Goal: Task Accomplishment & Management: Manage account settings

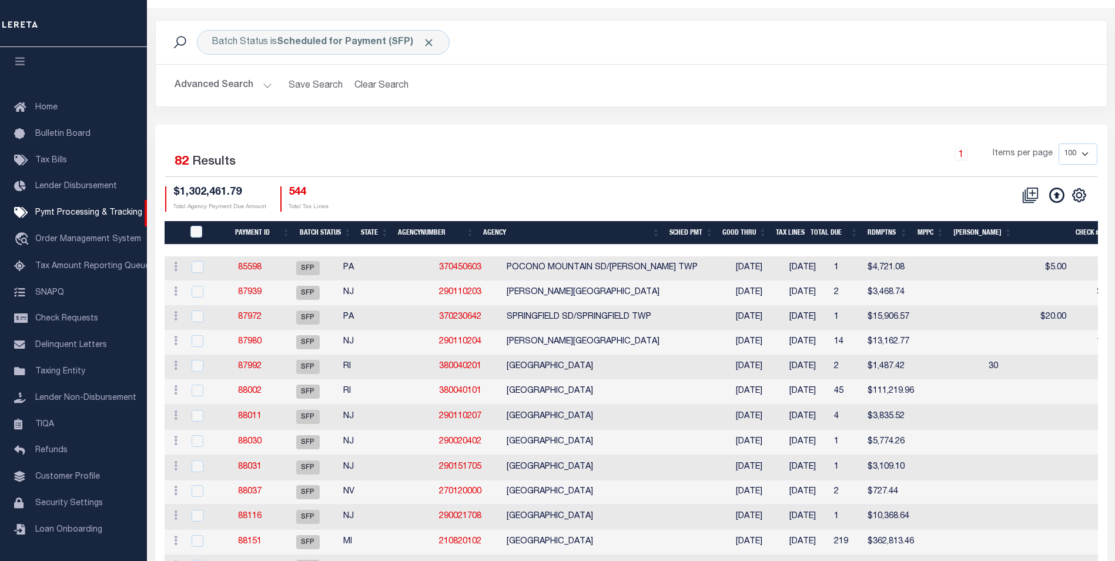
scroll to position [59, 0]
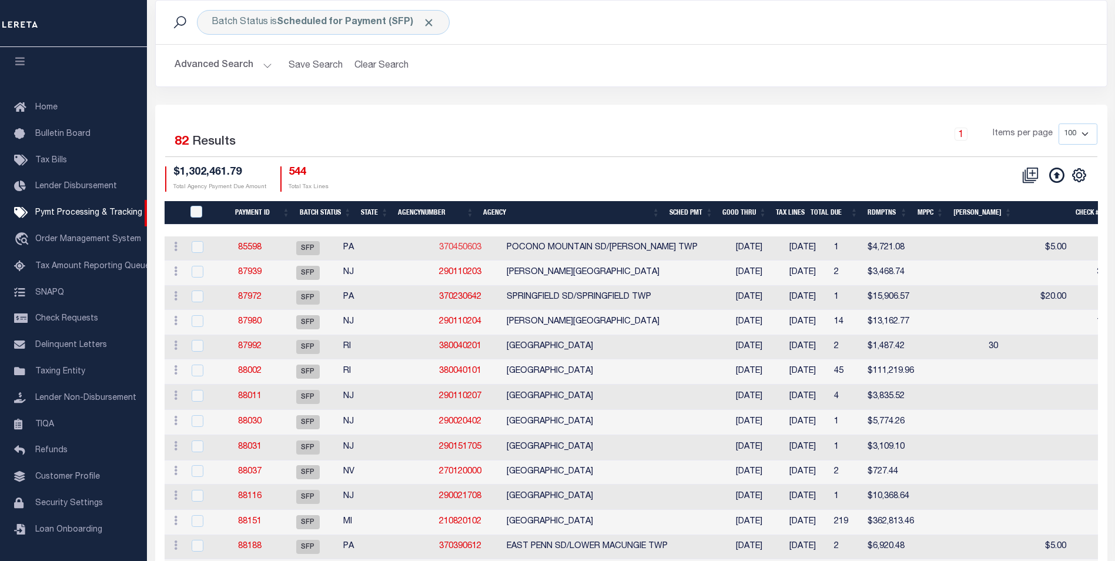
click at [439, 251] on link "370450603" at bounding box center [460, 247] width 42 height 8
checkbox input "true"
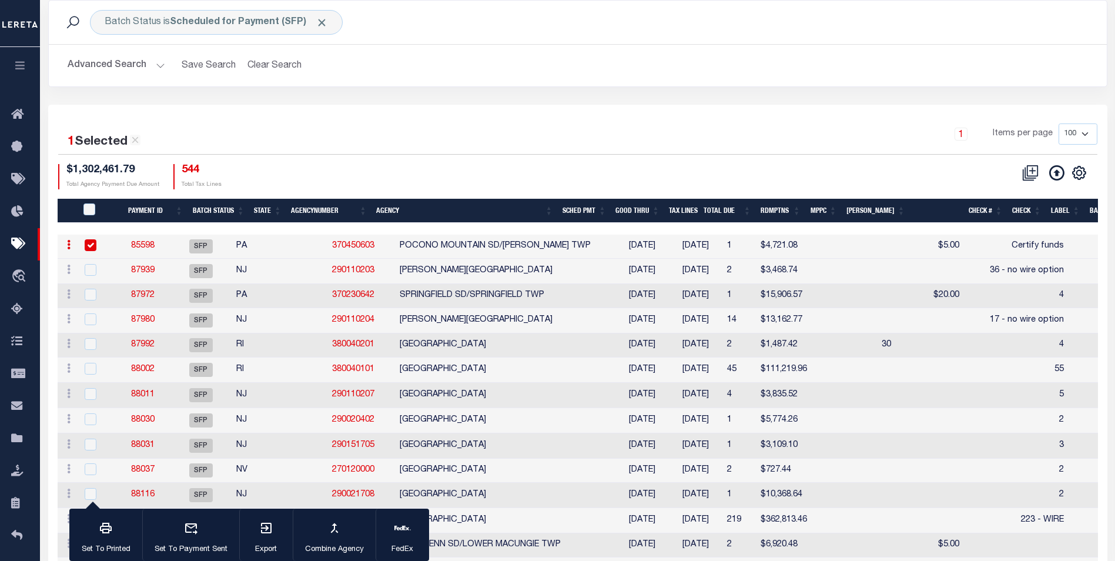
click at [152, 245] on link "85598" at bounding box center [143, 246] width 24 height 8
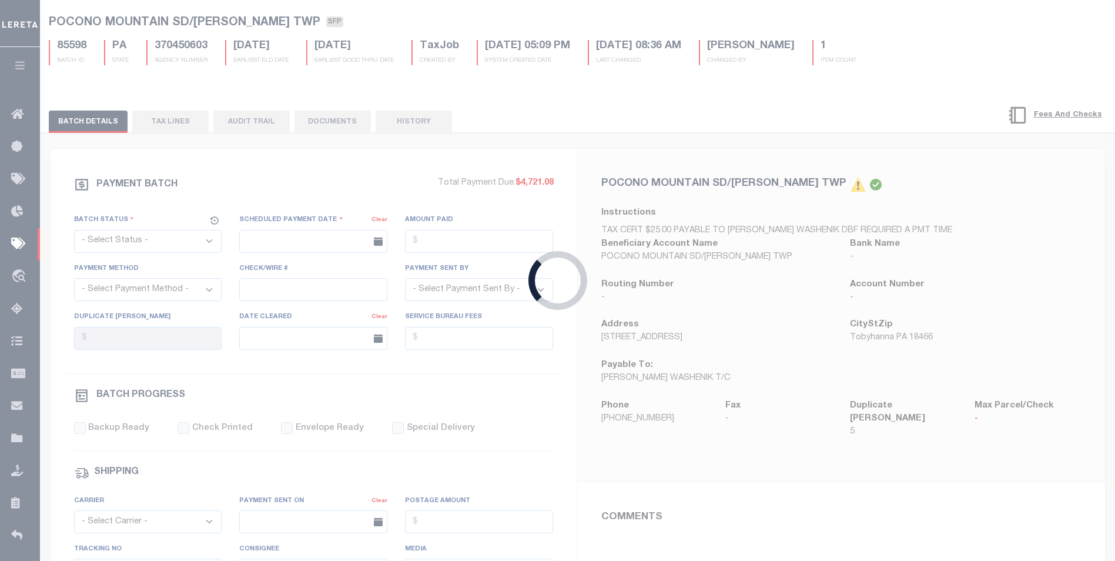
select select "SFP"
type input "[DATE]"
type input "$4,721.08"
type input "Certify funds"
select select
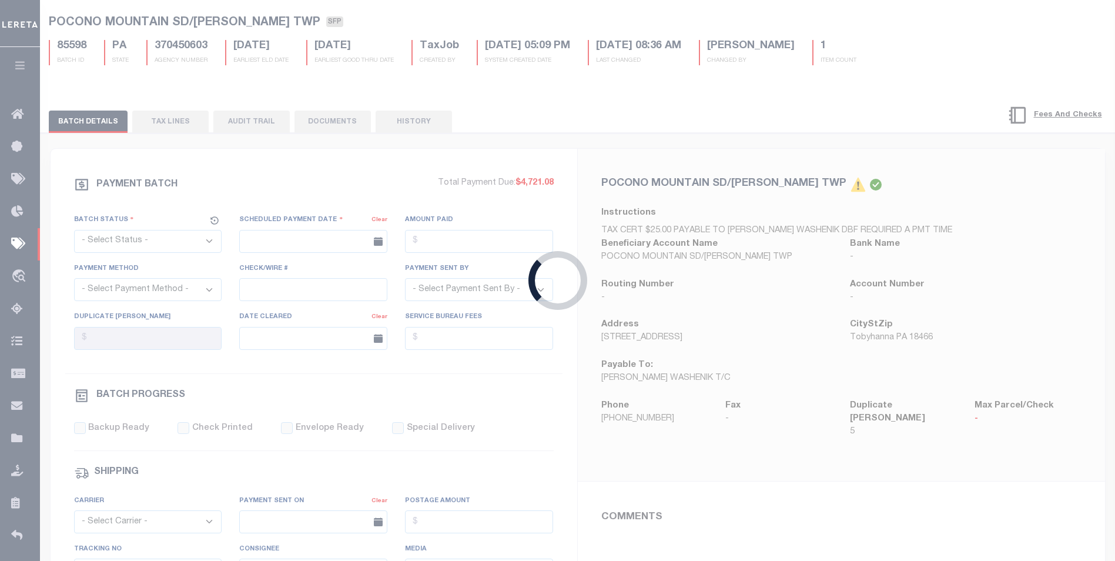
type input "[PERSON_NAME]"
type input "N"
radio input "true"
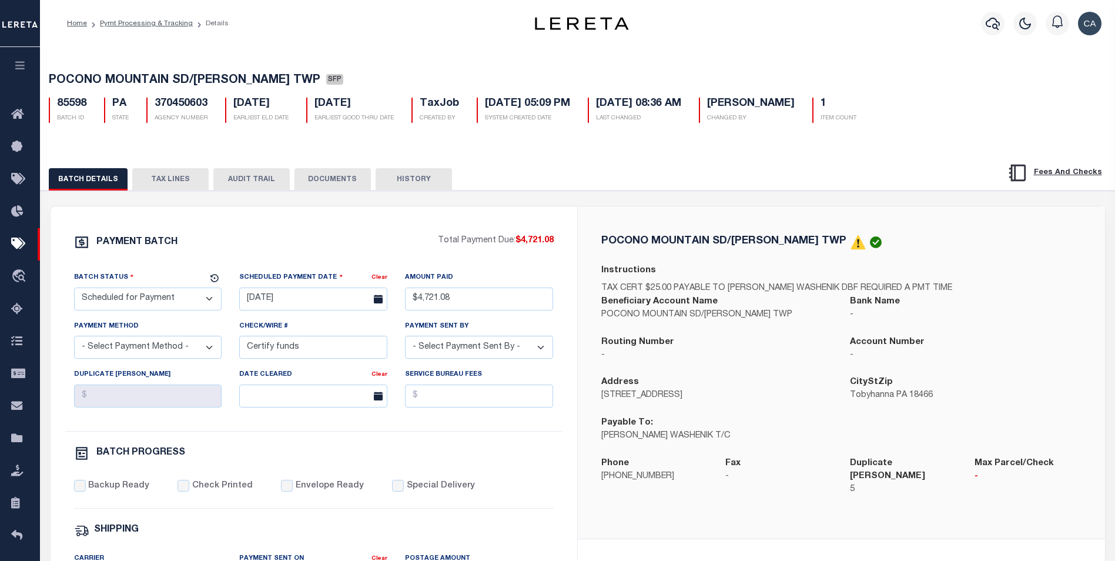
click at [192, 189] on button "TAX LINES" at bounding box center [170, 179] width 76 height 22
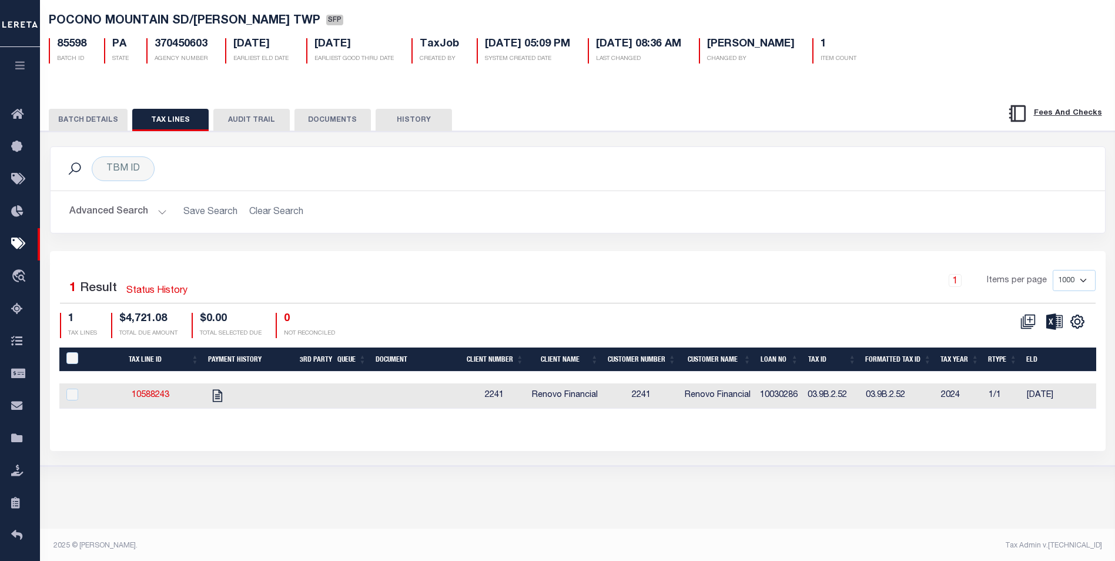
scroll to position [62, 0]
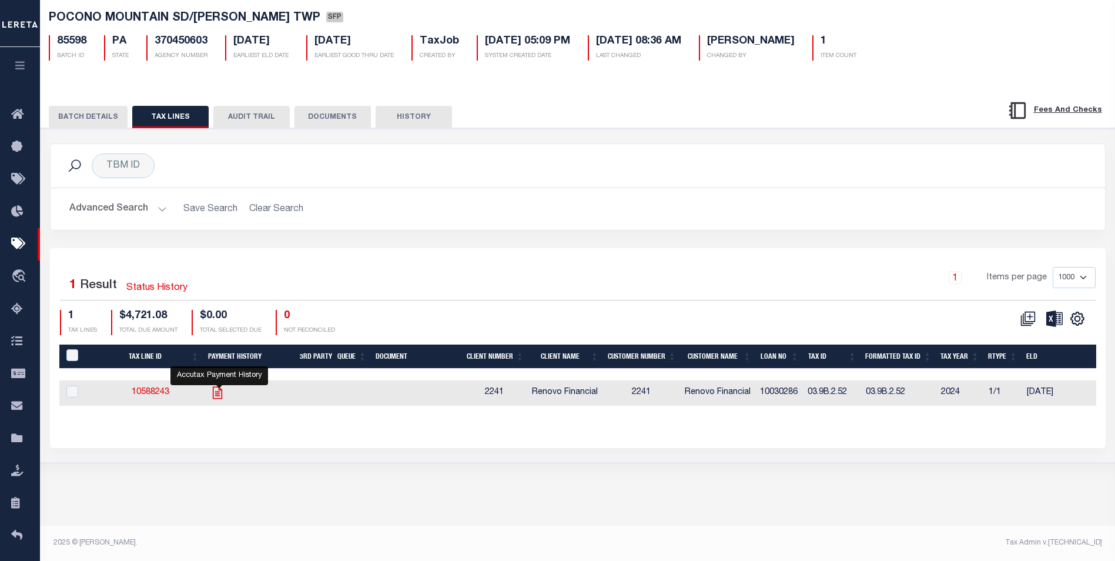
click at [219, 393] on icon "" at bounding box center [217, 392] width 15 height 15
checkbox input "true"
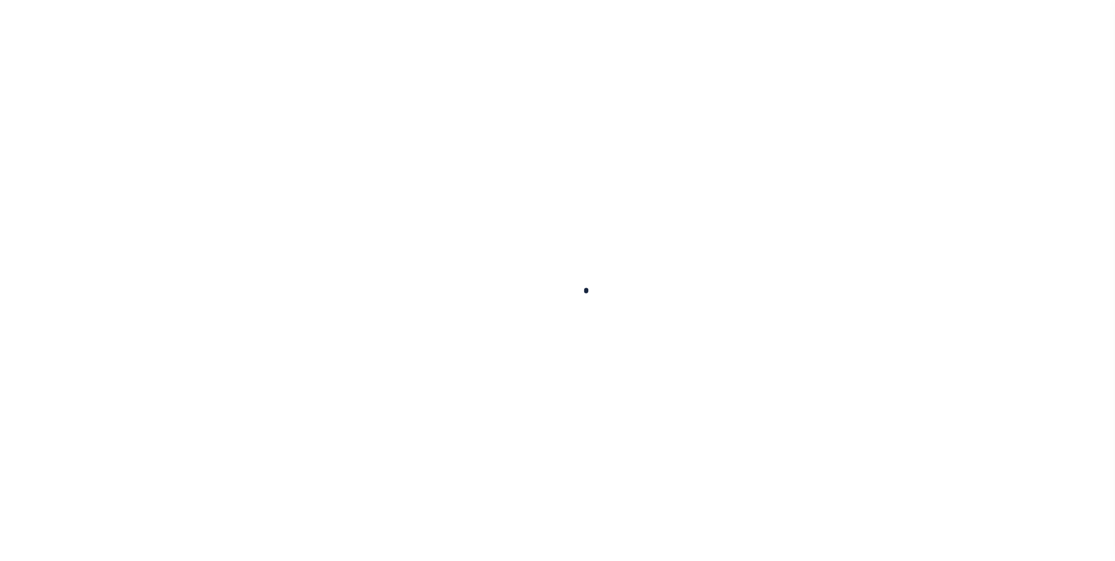
select select "true"
select select "false"
